Goal: Information Seeking & Learning: Check status

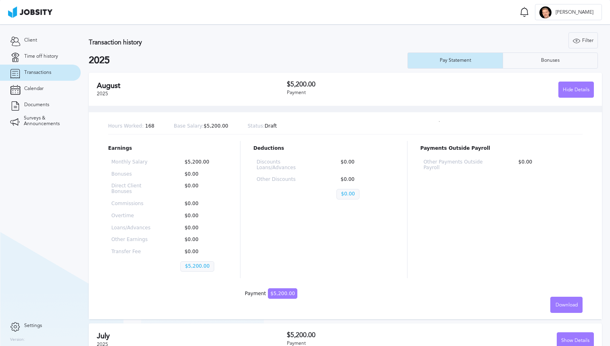
drag, startPoint x: 201, startPoint y: 58, endPoint x: 197, endPoint y: 61, distance: 5.1
click at [201, 58] on h2 "2025" at bounding box center [248, 60] width 319 height 11
click at [56, 60] on link "Time off history" at bounding box center [40, 56] width 81 height 16
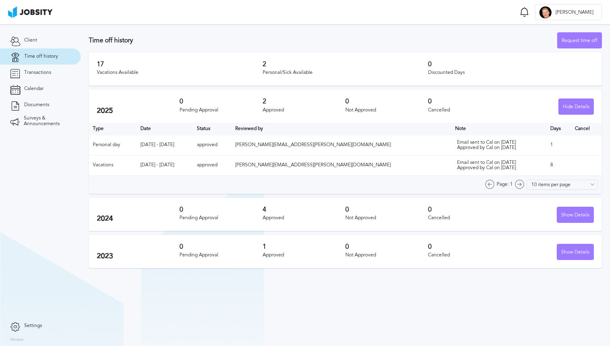
drag, startPoint x: 215, startPoint y: 149, endPoint x: 278, endPoint y: 158, distance: 63.5
click at [278, 158] on table "Type Date Status Reviewed by Note Days Cancel Personal day [DATE] - [DATE] appr…" at bounding box center [345, 149] width 513 height 53
drag, startPoint x: 278, startPoint y: 158, endPoint x: 278, endPoint y: 167, distance: 9.3
click at [231, 158] on td "approved" at bounding box center [212, 165] width 38 height 20
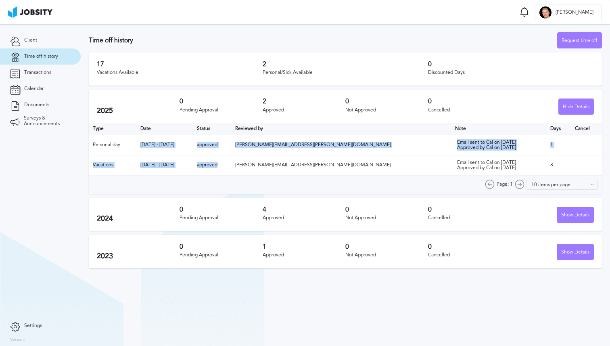
drag, startPoint x: 278, startPoint y: 167, endPoint x: 196, endPoint y: 145, distance: 85.5
click at [217, 142] on table "Type Date Status Reviewed by Note Days Cancel Personal day [DATE] - [DATE] appr…" at bounding box center [345, 149] width 513 height 53
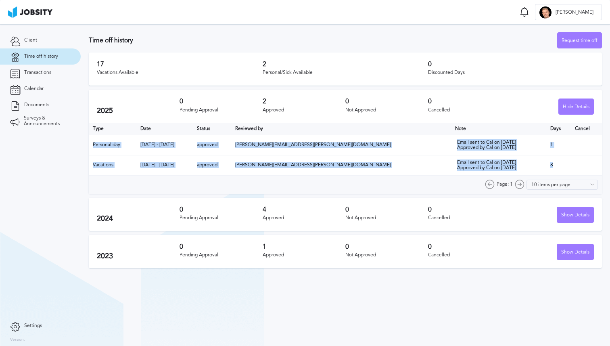
drag, startPoint x: 86, startPoint y: 142, endPoint x: 550, endPoint y: 170, distance: 465.2
click at [550, 170] on section "Time off history Request time off 17 Vacations Available 2 Personal/Sick Availa…" at bounding box center [345, 148] width 529 height 248
click at [550, 170] on td "8" at bounding box center [558, 165] width 25 height 20
drag, startPoint x: 550, startPoint y: 170, endPoint x: 87, endPoint y: 146, distance: 463.8
click at [87, 146] on section "Time off history Request time off 17 Vacations Available 2 Personal/Sick Availa…" at bounding box center [345, 148] width 529 height 248
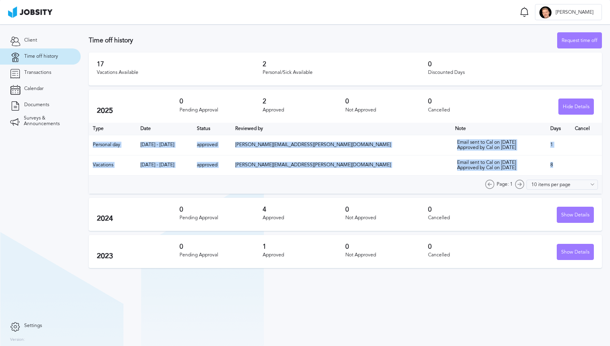
click at [87, 146] on section "Time off history Request time off 17 Vacations Available 2 Personal/Sick Availa…" at bounding box center [345, 148] width 529 height 248
drag, startPoint x: 87, startPoint y: 146, endPoint x: 561, endPoint y: 168, distance: 474.1
click at [561, 168] on section "Time off history Request time off 17 Vacations Available 2 Personal/Sick Availa…" at bounding box center [345, 148] width 529 height 248
click at [561, 168] on td "8" at bounding box center [558, 165] width 25 height 20
drag, startPoint x: 561, startPoint y: 168, endPoint x: 103, endPoint y: 145, distance: 458.0
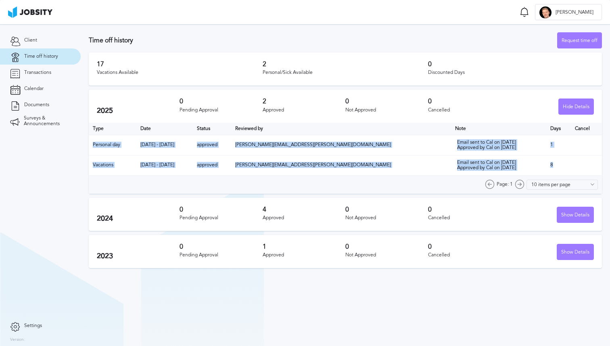
click at [103, 145] on table "Type Date Status Reviewed by Note Days Cancel Personal day [DATE] - [DATE] appr…" at bounding box center [345, 149] width 513 height 53
drag, startPoint x: 103, startPoint y: 145, endPoint x: 249, endPoint y: 21, distance: 191.5
click at [103, 145] on td "Personal day" at bounding box center [113, 145] width 48 height 20
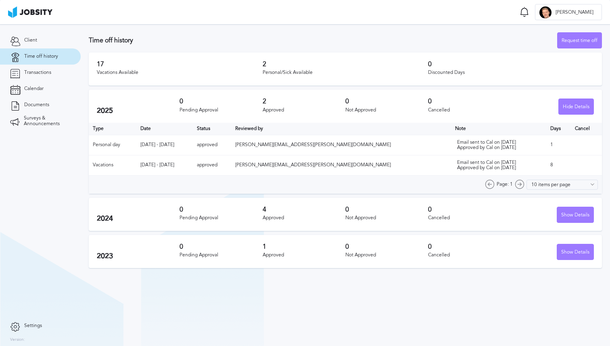
drag, startPoint x: 351, startPoint y: 166, endPoint x: 357, endPoint y: 166, distance: 6.1
click at [351, 166] on span "[PERSON_NAME][EMAIL_ADDRESS][PERSON_NAME][DOMAIN_NAME]" at bounding box center [313, 165] width 156 height 6
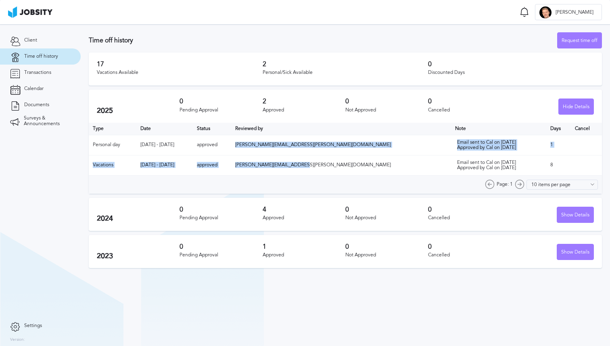
drag, startPoint x: 357, startPoint y: 166, endPoint x: 358, endPoint y: 142, distance: 24.2
click at [358, 142] on table "Type Date Status Reviewed by Note Days Cancel Personal day [DATE] - [DATE] appr…" at bounding box center [345, 149] width 513 height 53
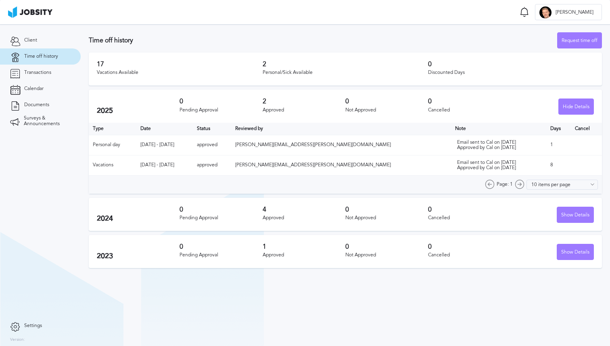
click at [358, 142] on td "[PERSON_NAME][EMAIL_ADDRESS][PERSON_NAME][DOMAIN_NAME]" at bounding box center [341, 145] width 220 height 20
drag, startPoint x: 361, startPoint y: 137, endPoint x: 475, endPoint y: 178, distance: 120.5
click at [474, 178] on div "Type Date Status Reviewed by Note Days Cancel Personal day [DATE] - [DATE] appr…" at bounding box center [345, 158] width 513 height 71
drag, startPoint x: 487, startPoint y: 168, endPoint x: 419, endPoint y: 142, distance: 72.8
click at [419, 142] on table "Type Date Status Reviewed by Note Days Cancel Personal day [DATE] - [DATE] appr…" at bounding box center [345, 149] width 513 height 53
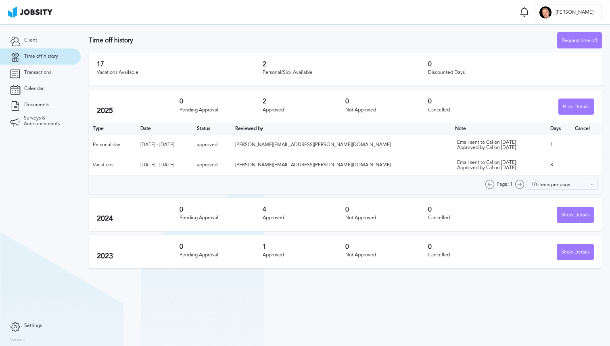
click at [457, 142] on div "Email sent to Cal on [DATE] Approved by Cal on [DATE]" at bounding box center [497, 145] width 81 height 11
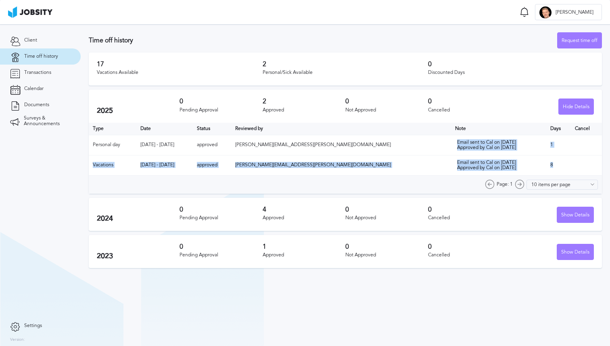
drag, startPoint x: 441, startPoint y: 148, endPoint x: 563, endPoint y: 167, distance: 123.2
click at [563, 167] on table "Type Date Status Reviewed by Note Days Cancel Personal day [DATE] - [DATE] appr…" at bounding box center [345, 149] width 513 height 53
click at [571, 167] on td at bounding box center [586, 165] width 31 height 20
drag, startPoint x: 412, startPoint y: 158, endPoint x: 121, endPoint y: 140, distance: 292.3
click at [125, 140] on table "Type Date Status Reviewed by Note Days Cancel Personal day [DATE] - [DATE] appr…" at bounding box center [345, 149] width 513 height 53
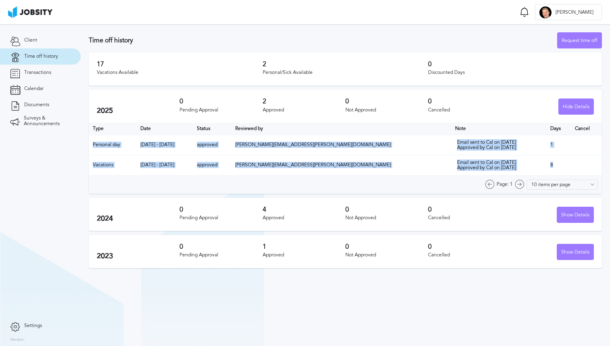
click at [103, 139] on td "Personal day" at bounding box center [113, 145] width 48 height 20
